Goal: Task Accomplishment & Management: Check status

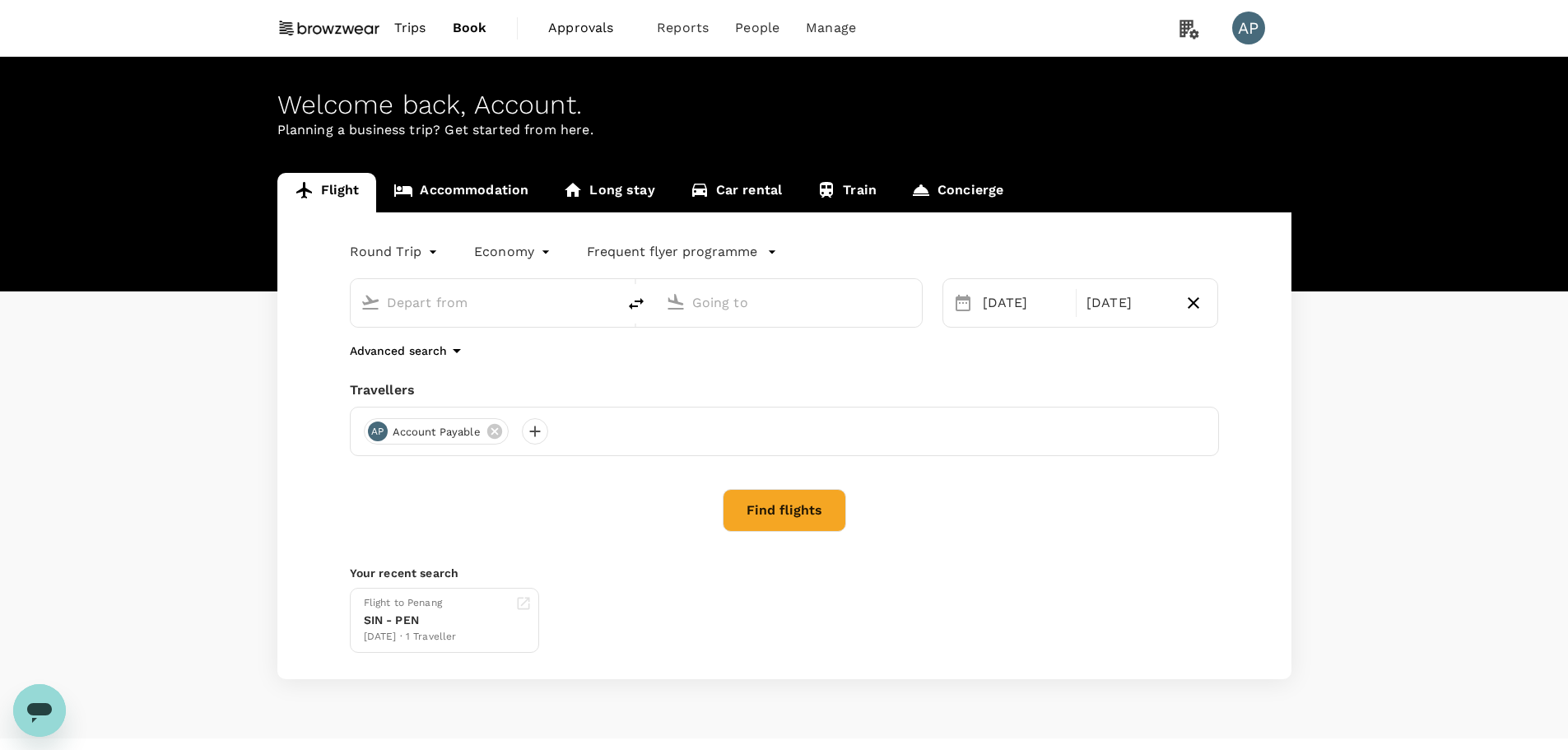
type input "Singapore Changi (SIN)"
type input "Hong Kong Intl (HKG)"
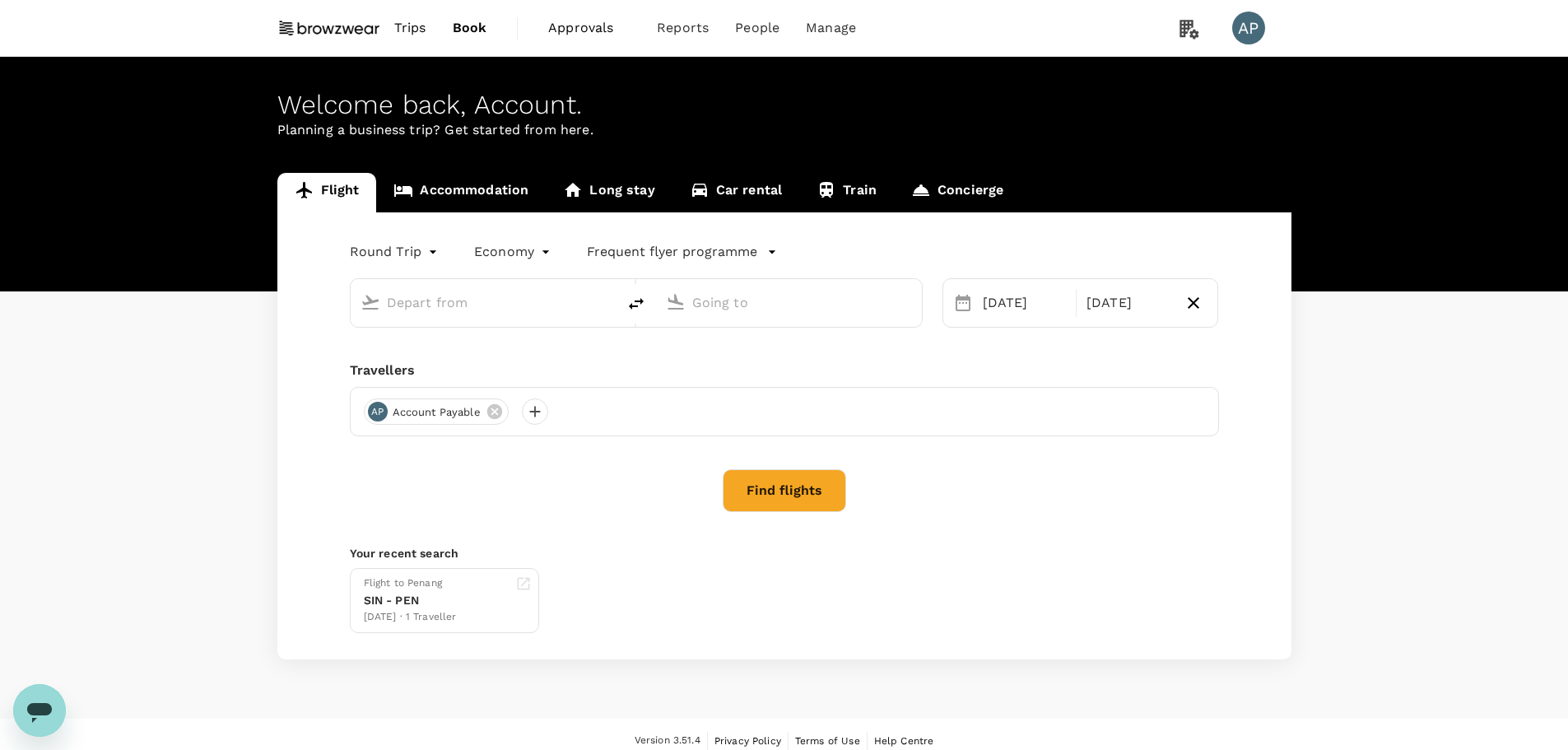
type input "Singapore Changi (SIN)"
type input "Hong Kong Intl (HKG)"
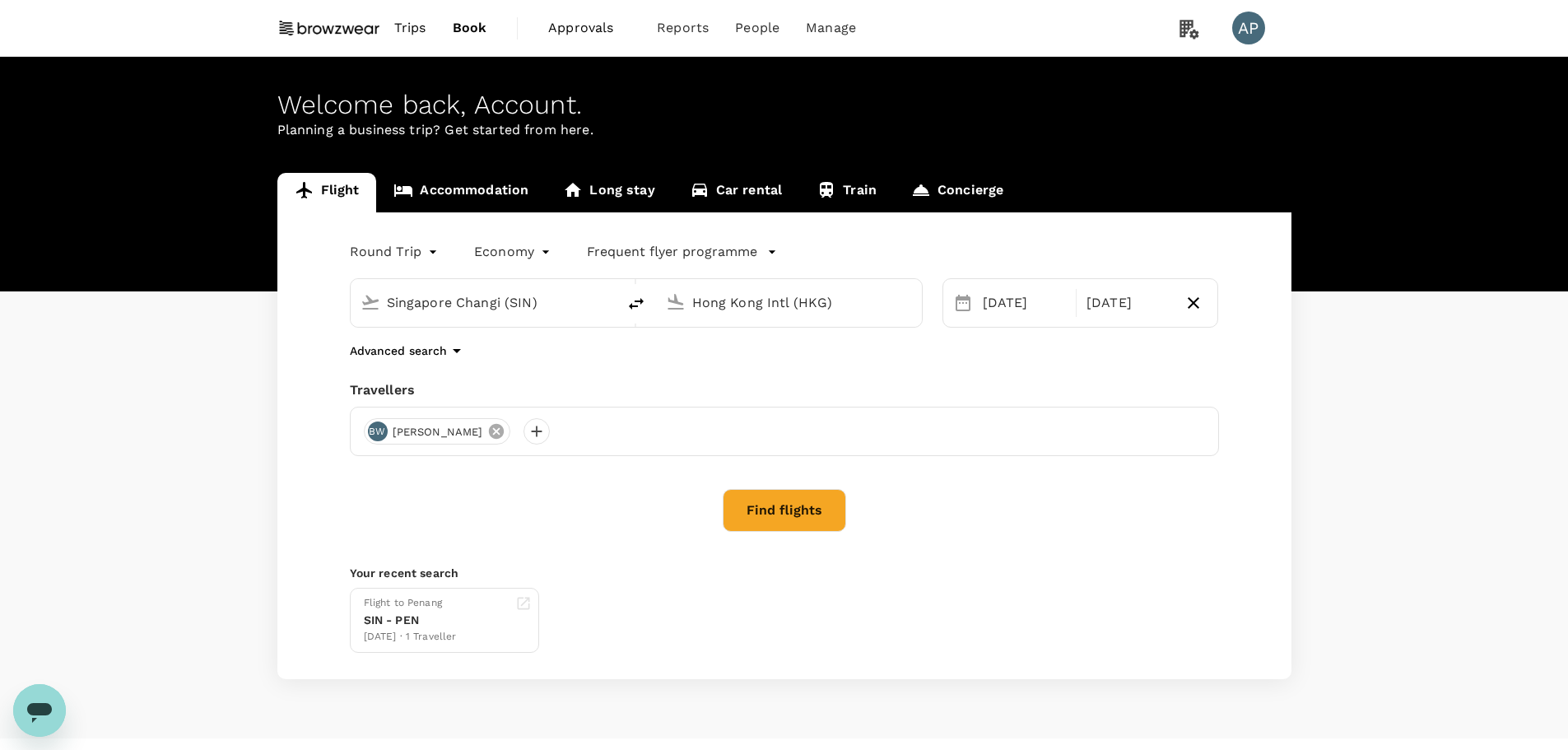
click at [487, 433] on icon at bounding box center [496, 431] width 18 height 18
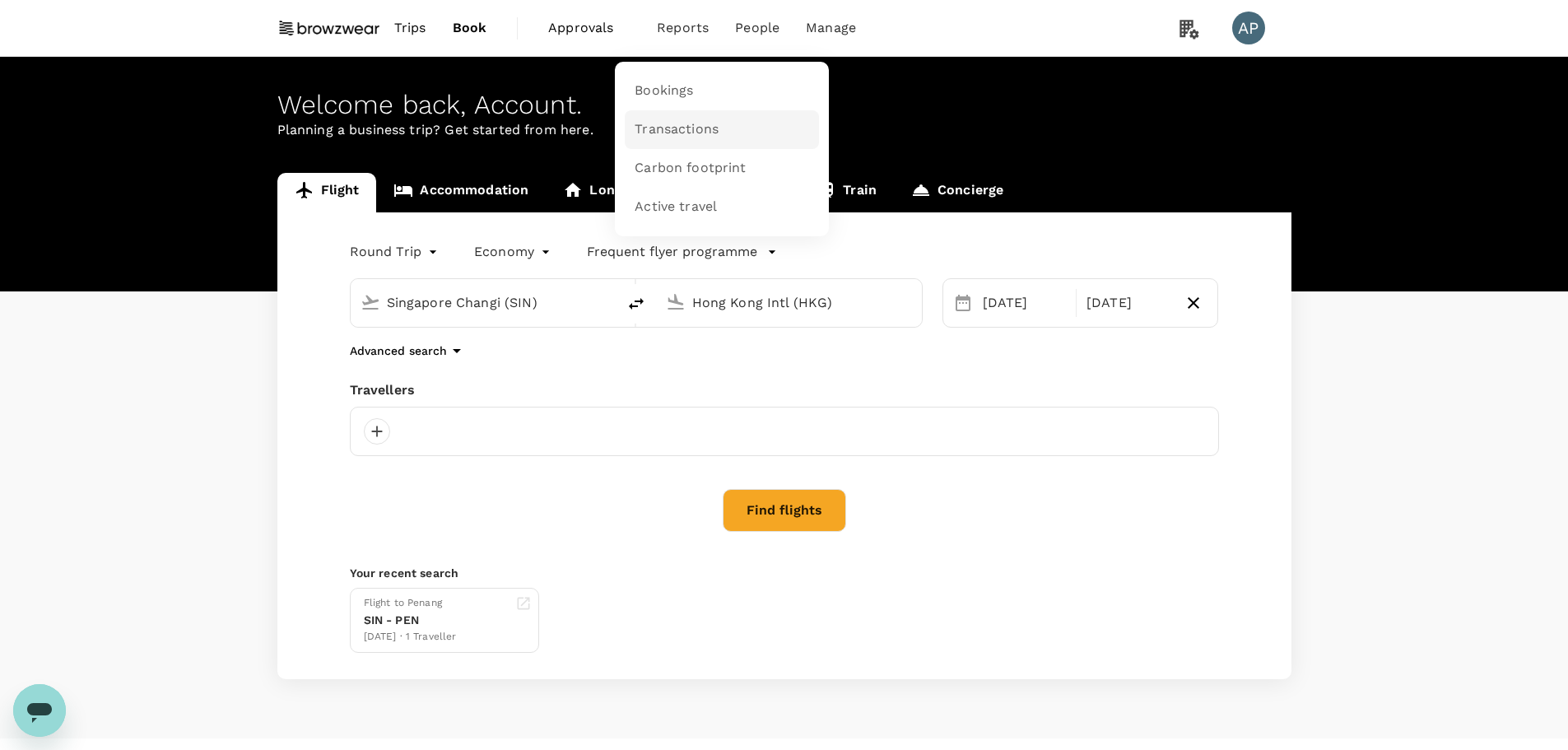
click at [684, 123] on span "Transactions" at bounding box center [676, 129] width 84 height 19
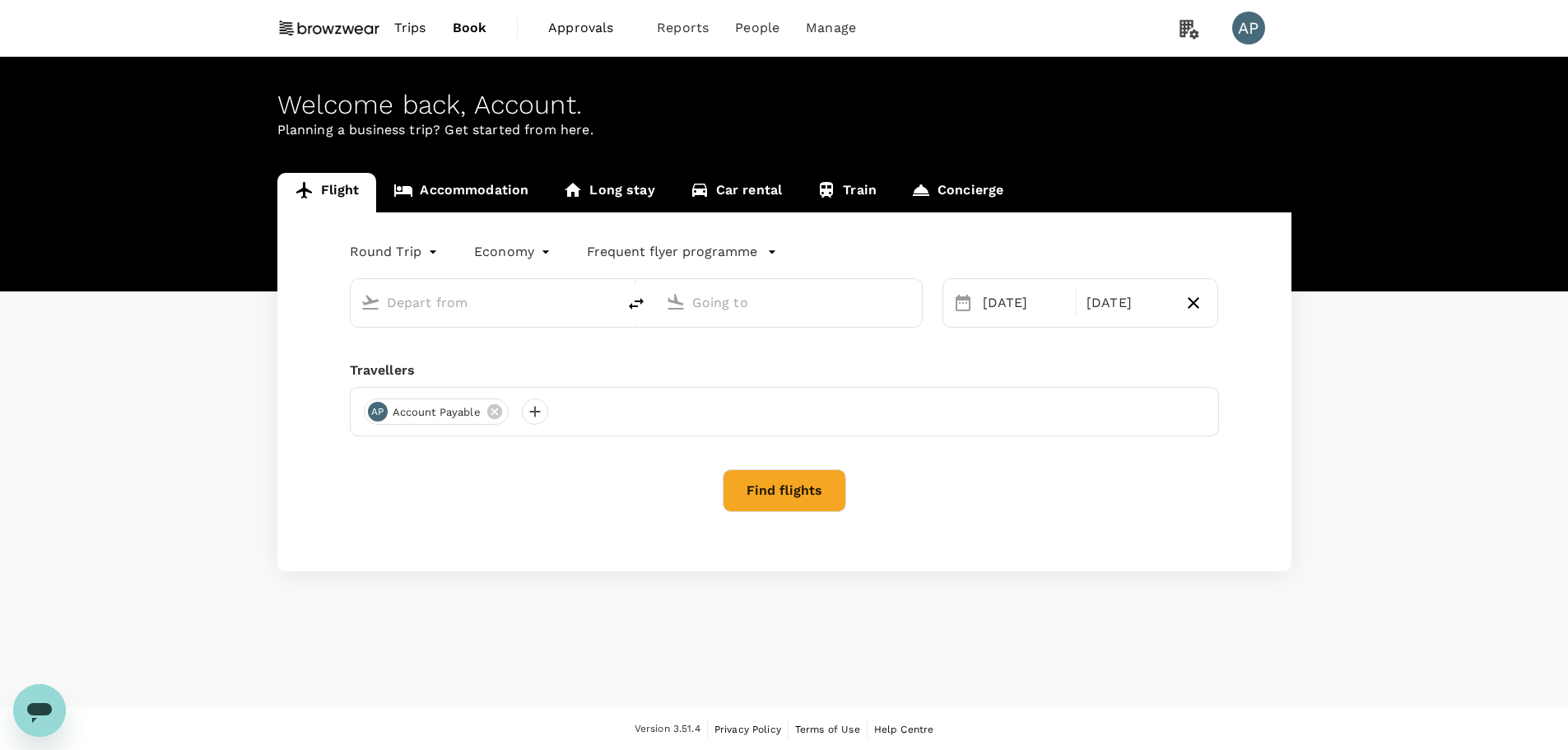
type input "Singapore Changi (SIN)"
type input "Hong Kong Intl (HKG)"
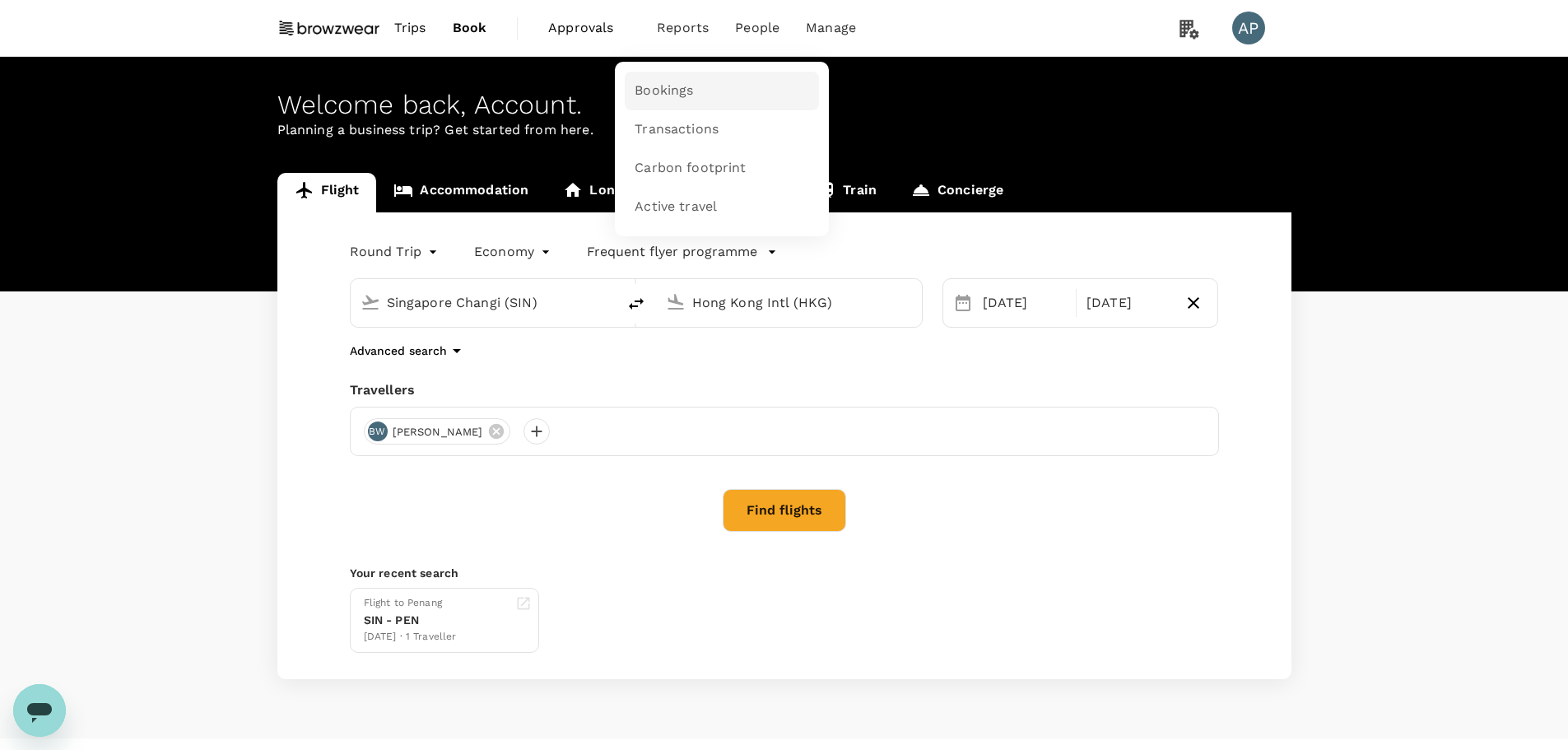
click at [677, 85] on span "Bookings" at bounding box center [664, 90] width 58 height 19
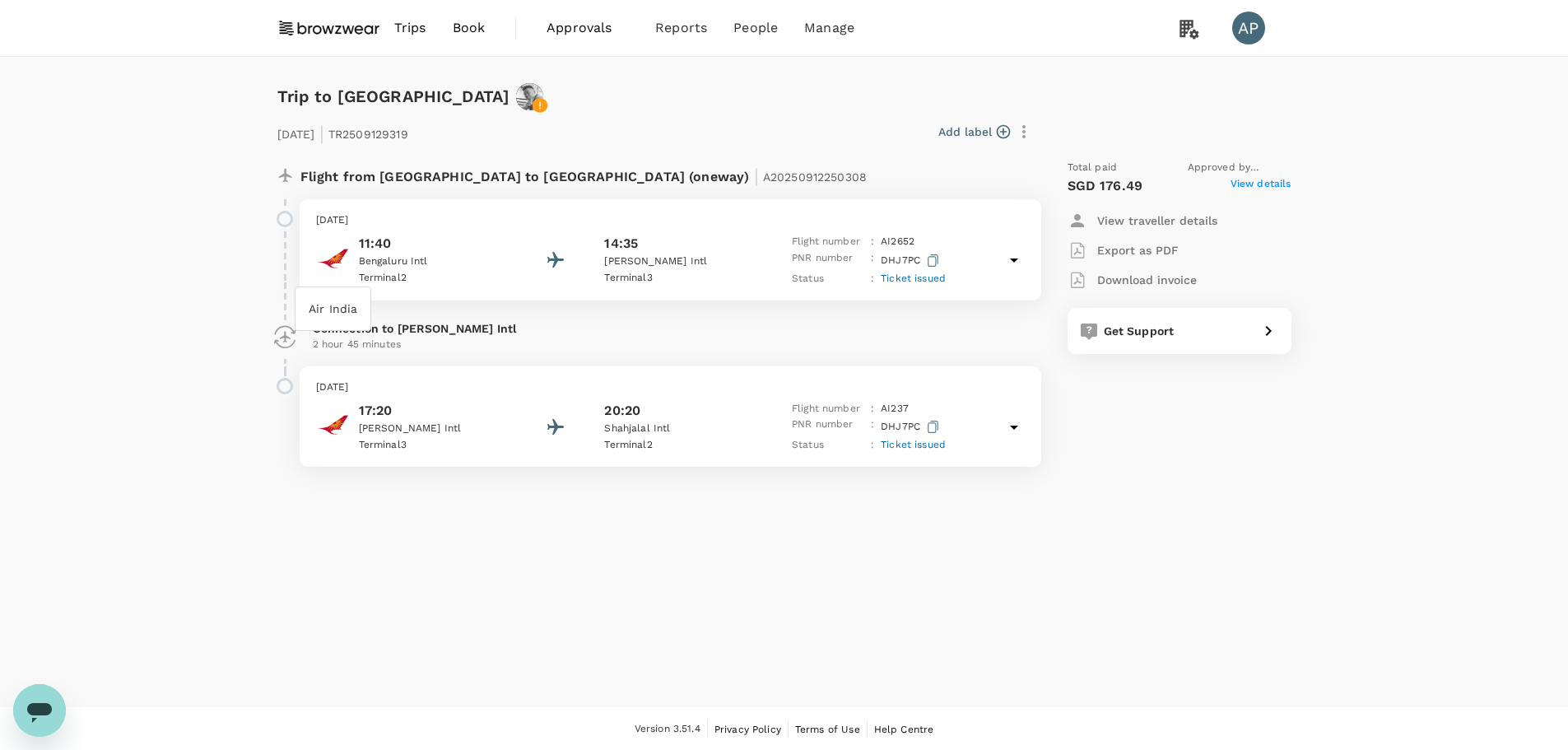
click at [336, 262] on img "Air India" at bounding box center [332, 258] width 33 height 33
